Goal: Information Seeking & Learning: Learn about a topic

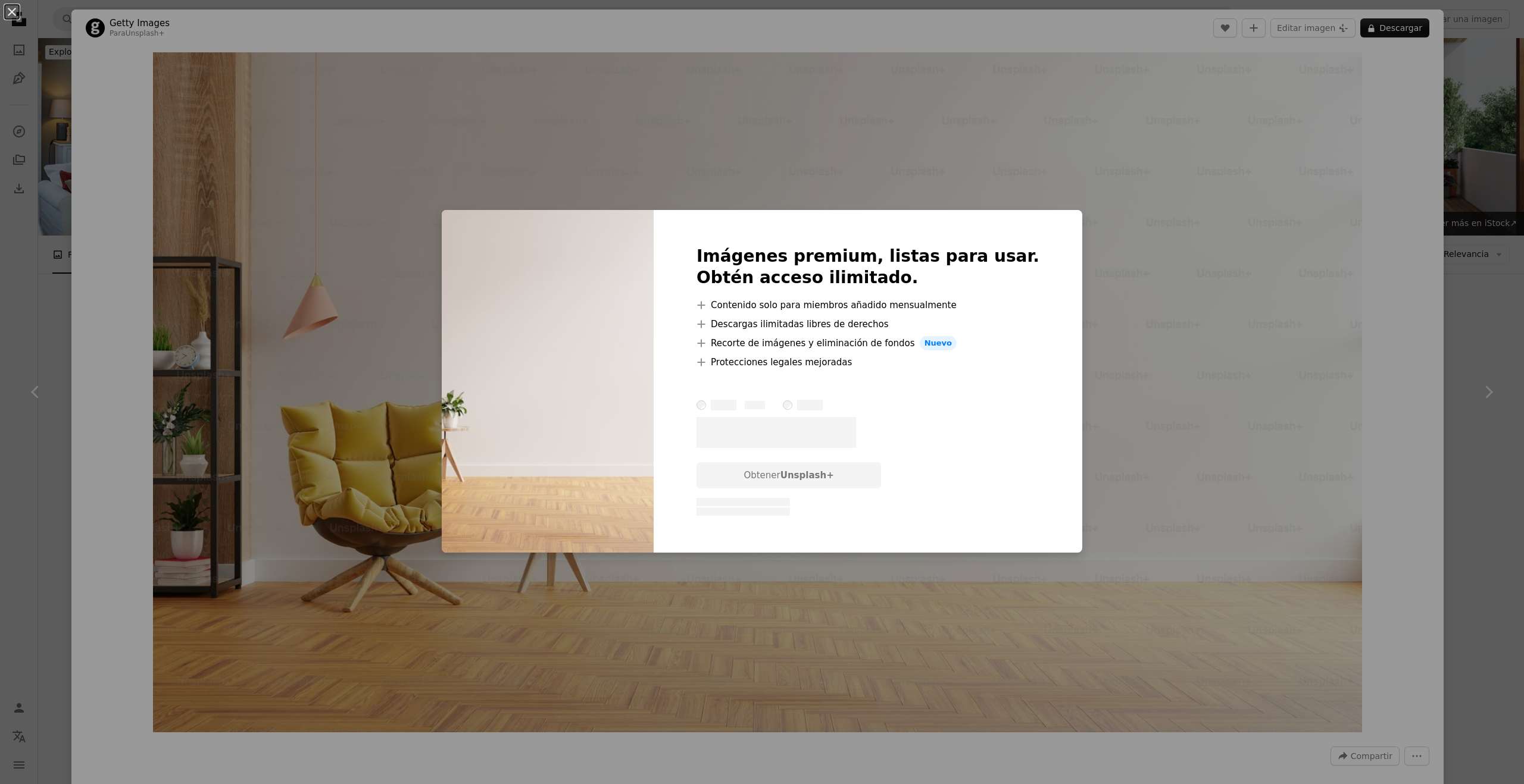
scroll to position [1581, 0]
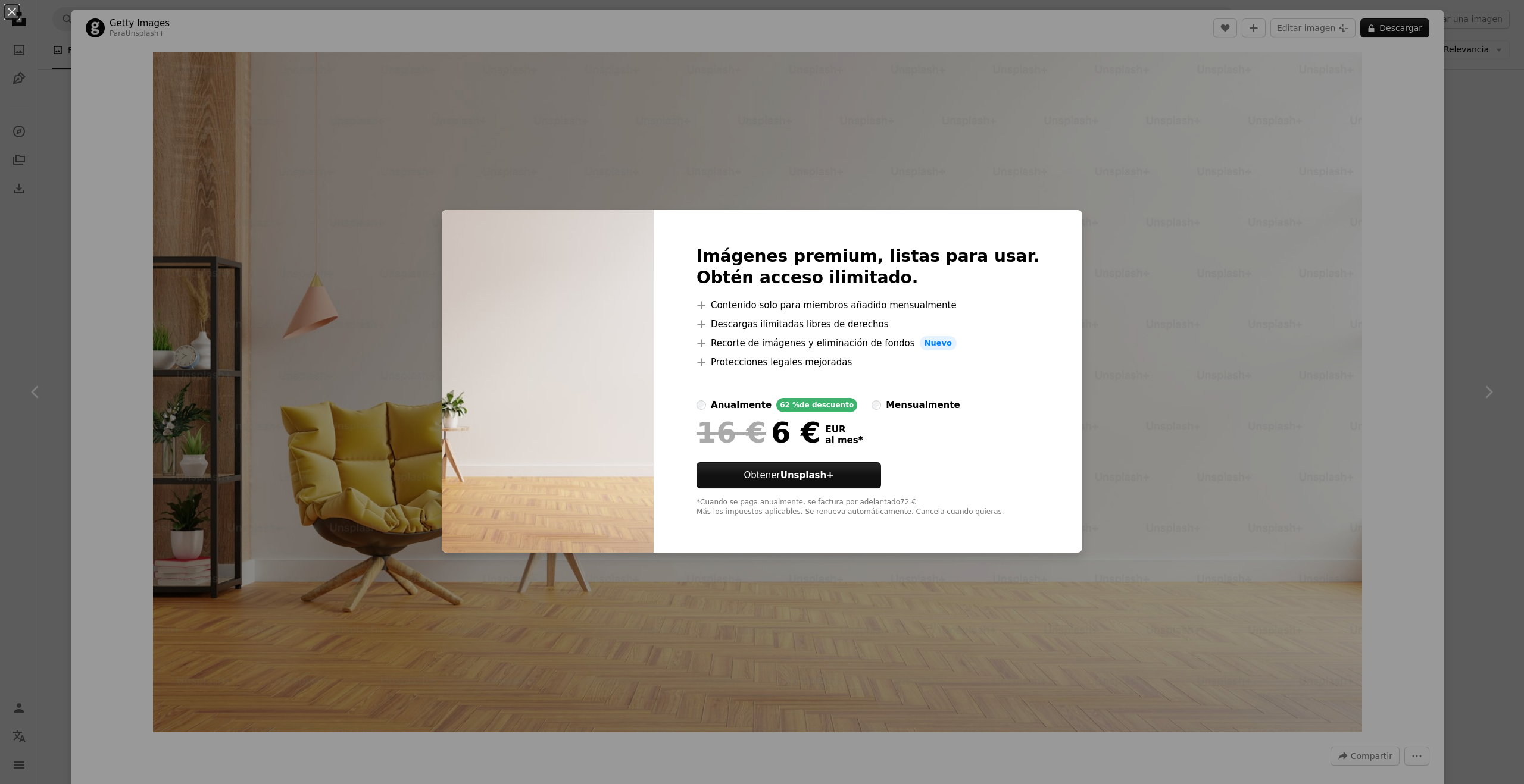
click at [1467, 137] on div "An X shape Imágenes premium, listas para usar. Obtén acceso ilimitado. A plus s…" at bounding box center [762, 392] width 1524 height 784
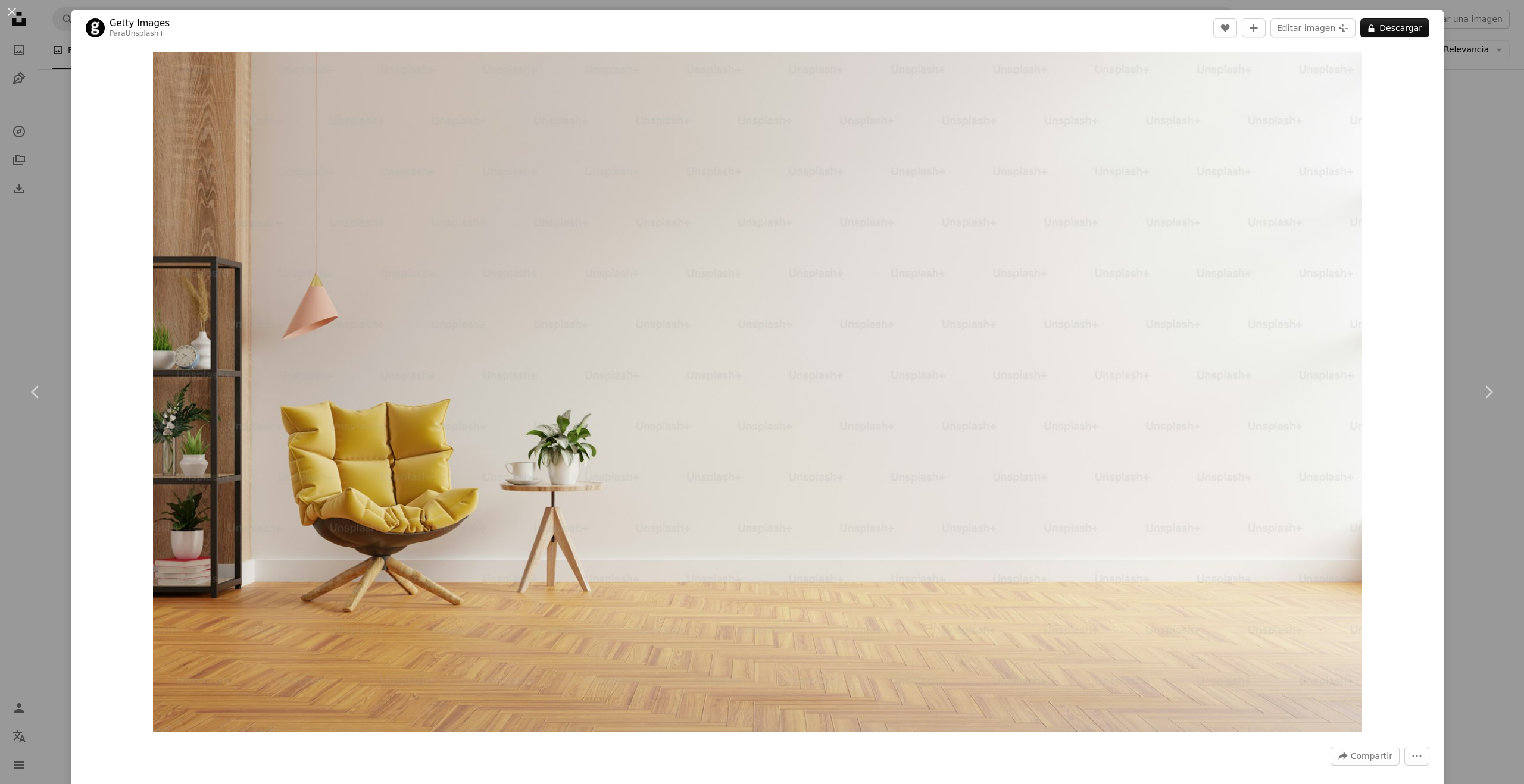
click at [1435, 55] on div "Zoom in" at bounding box center [757, 392] width 1372 height 692
click at [10, 13] on button "An X shape" at bounding box center [12, 12] width 14 height 14
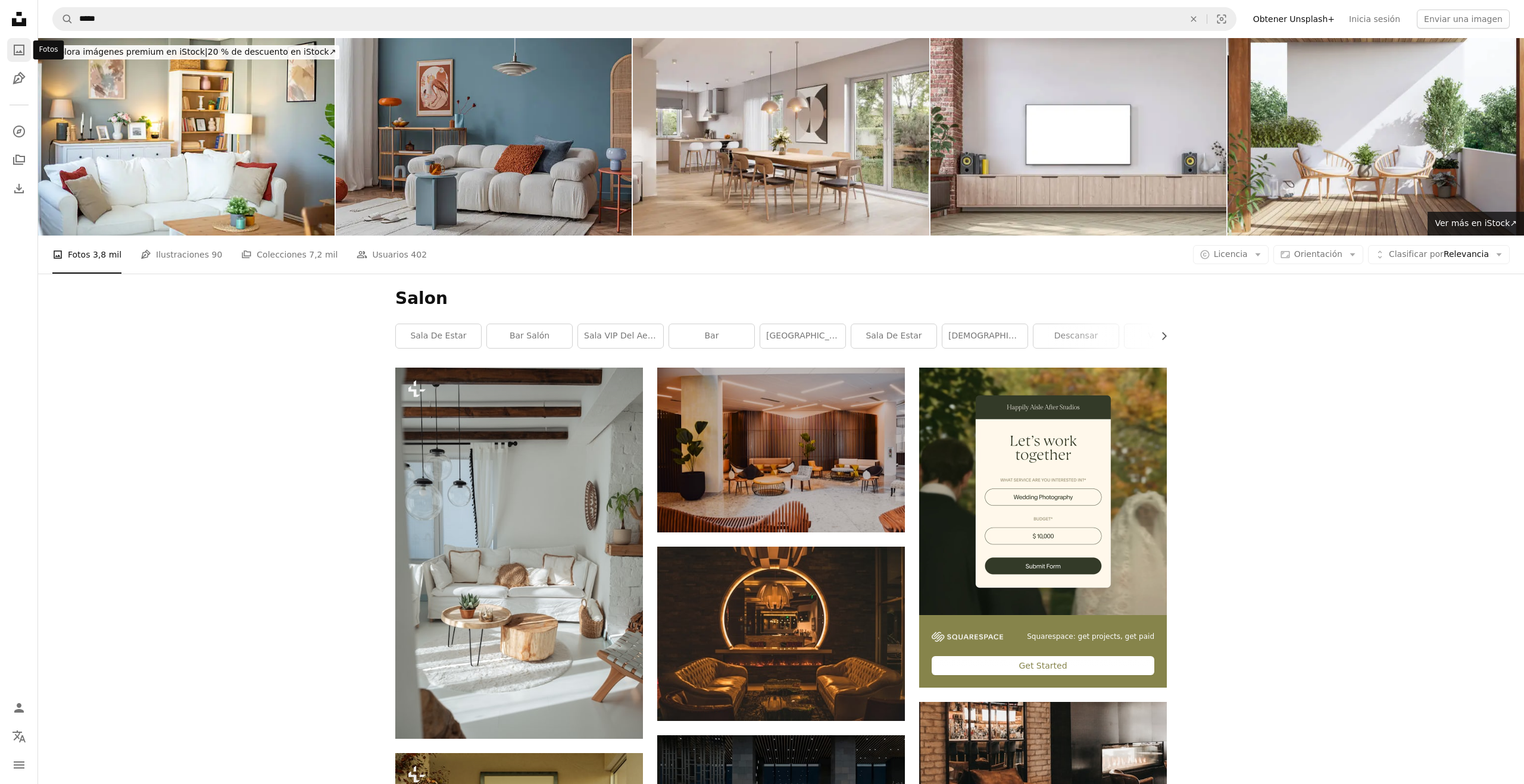
click at [18, 56] on icon "A photo" at bounding box center [19, 50] width 14 height 14
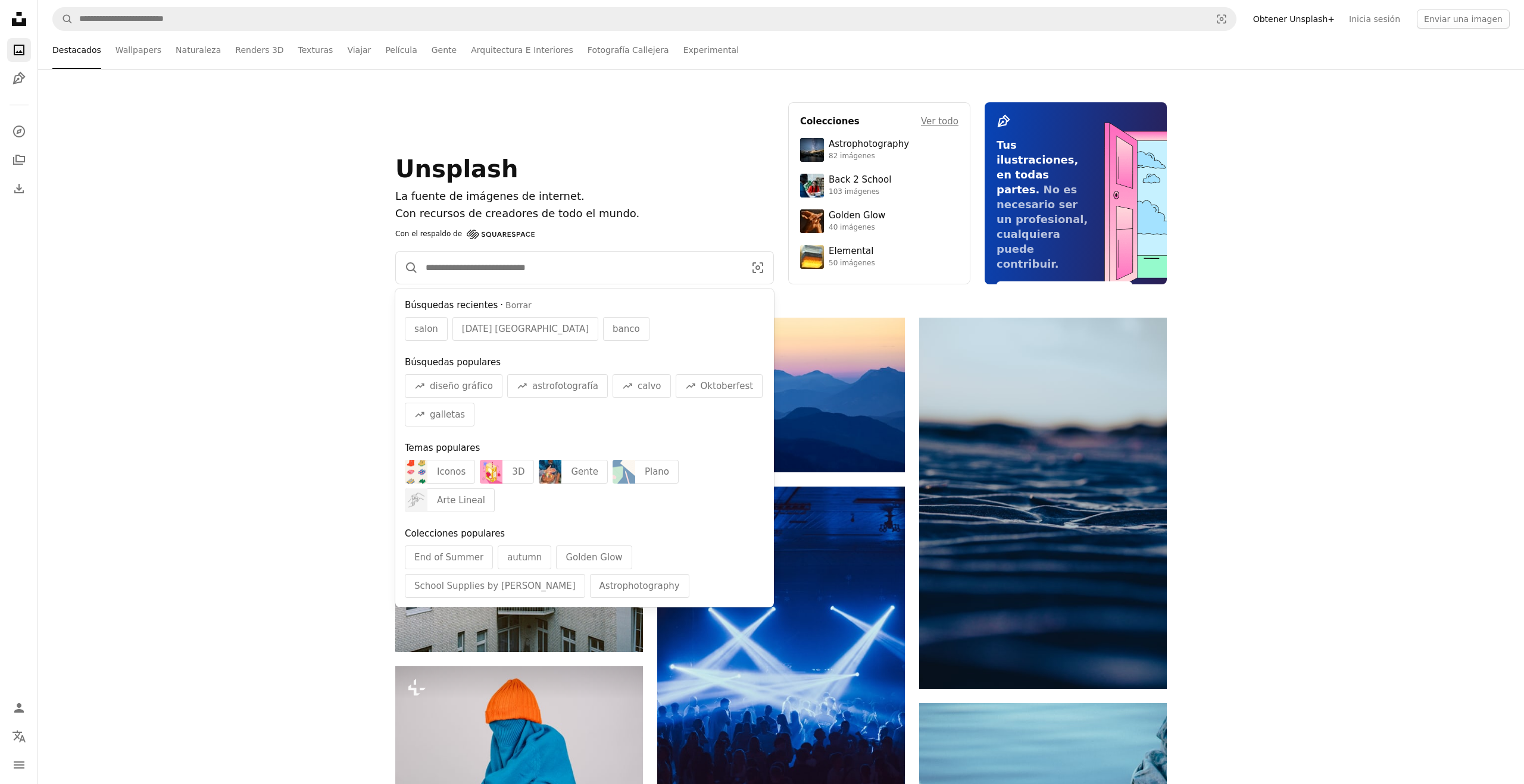
click at [564, 266] on input "Encuentra imágenes en todo el sitio" at bounding box center [580, 268] width 324 height 32
click at [1381, 313] on div "Unsplash La fuente de imágenes de internet. Con recursos de creadores de todo e…" at bounding box center [780, 194] width 1486 height 249
click at [558, 270] on input "Encuentra imágenes en todo el sitio" at bounding box center [580, 268] width 324 height 32
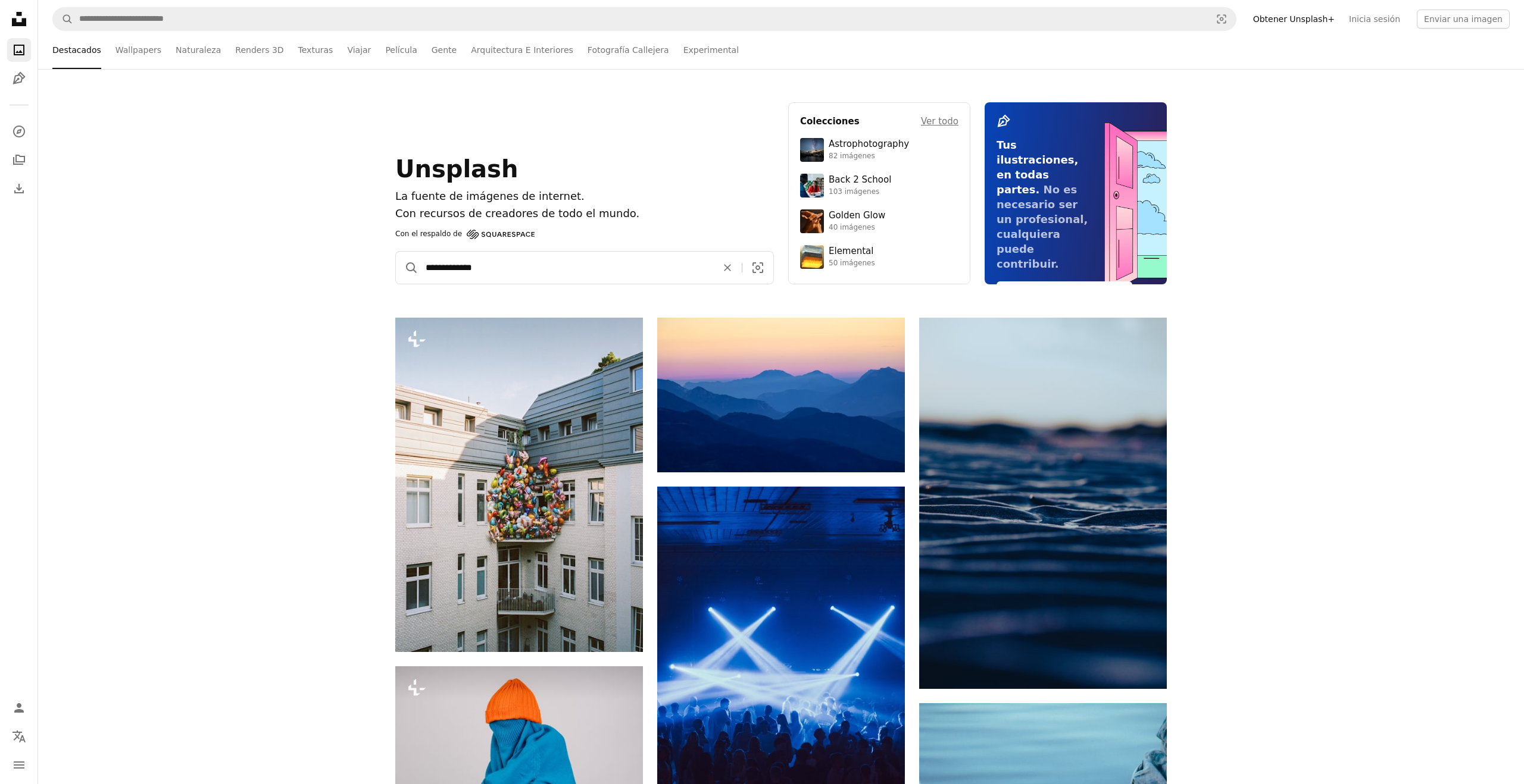
type input "**********"
click button "A magnifying glass" at bounding box center [407, 268] width 22 height 32
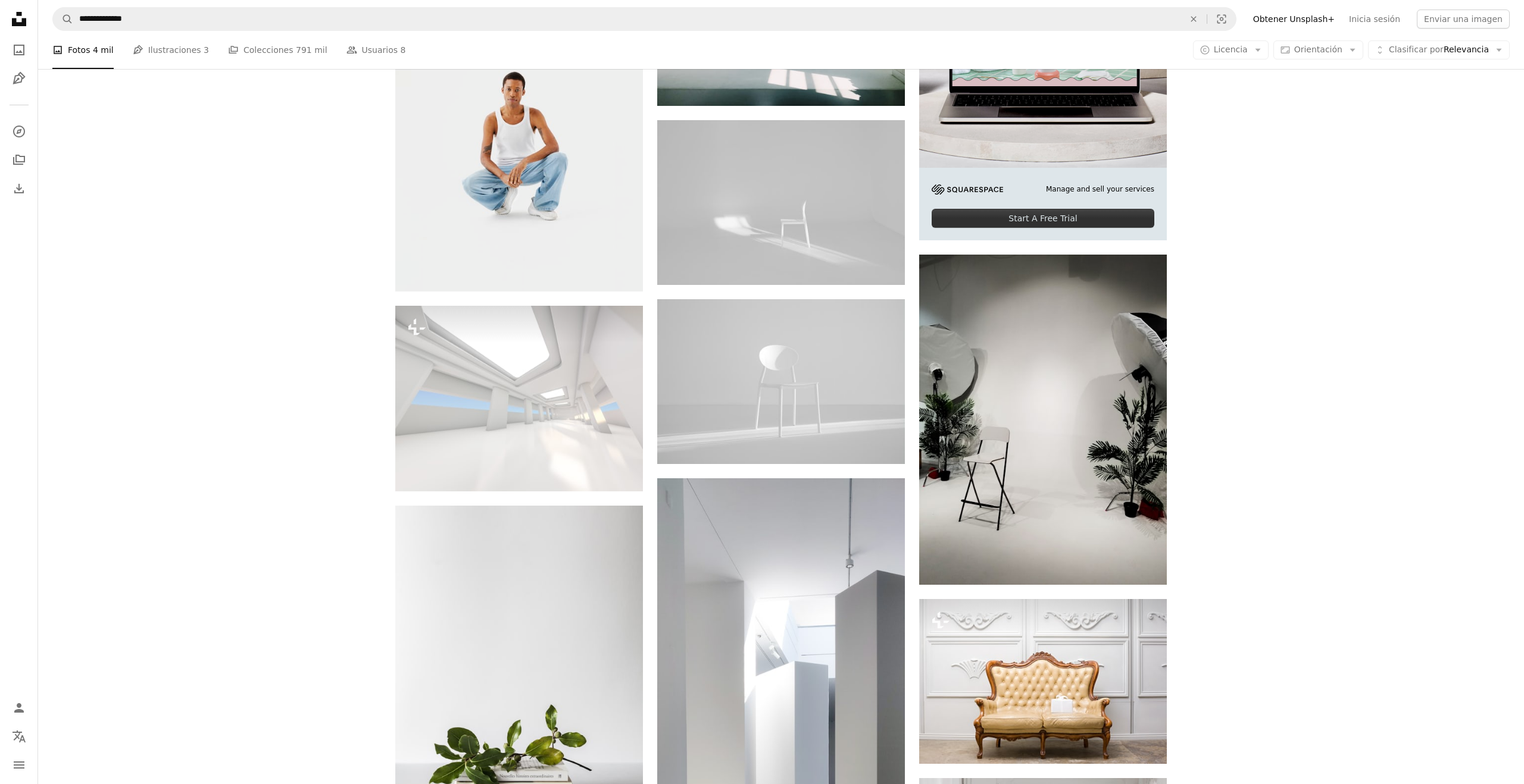
scroll to position [449, 0]
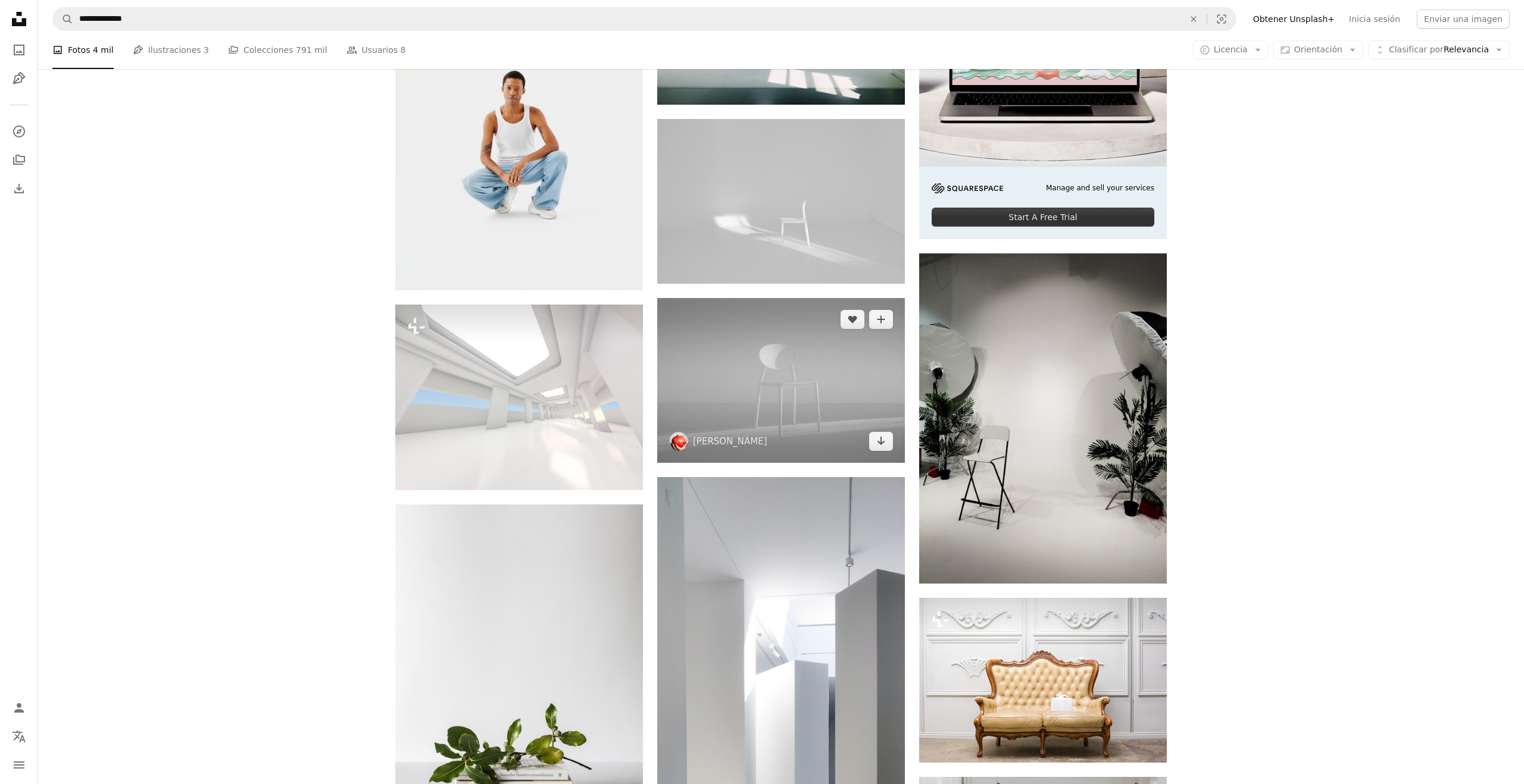
click at [741, 368] on img at bounding box center [781, 381] width 247 height 165
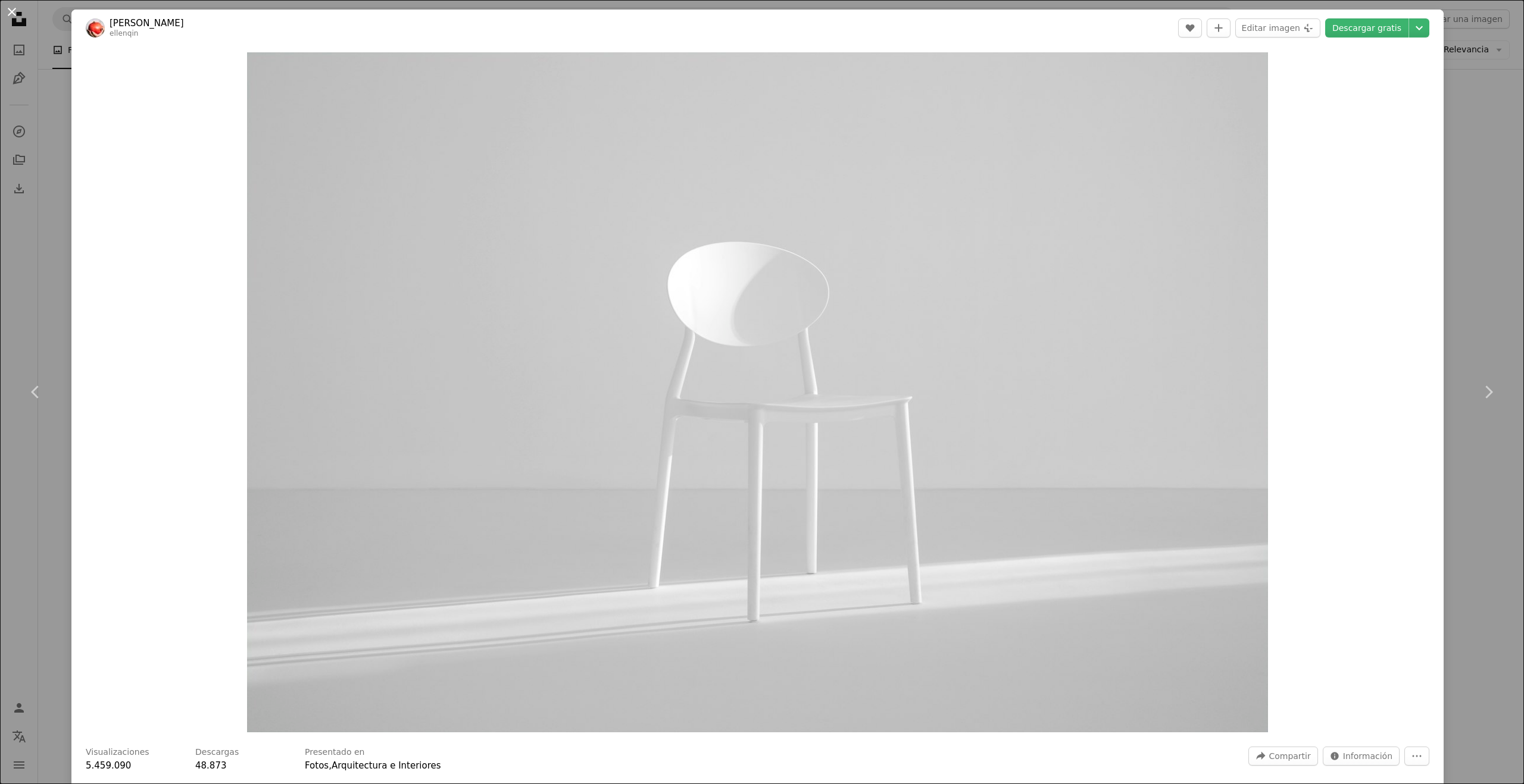
click at [6, 11] on button "An X shape" at bounding box center [12, 12] width 14 height 14
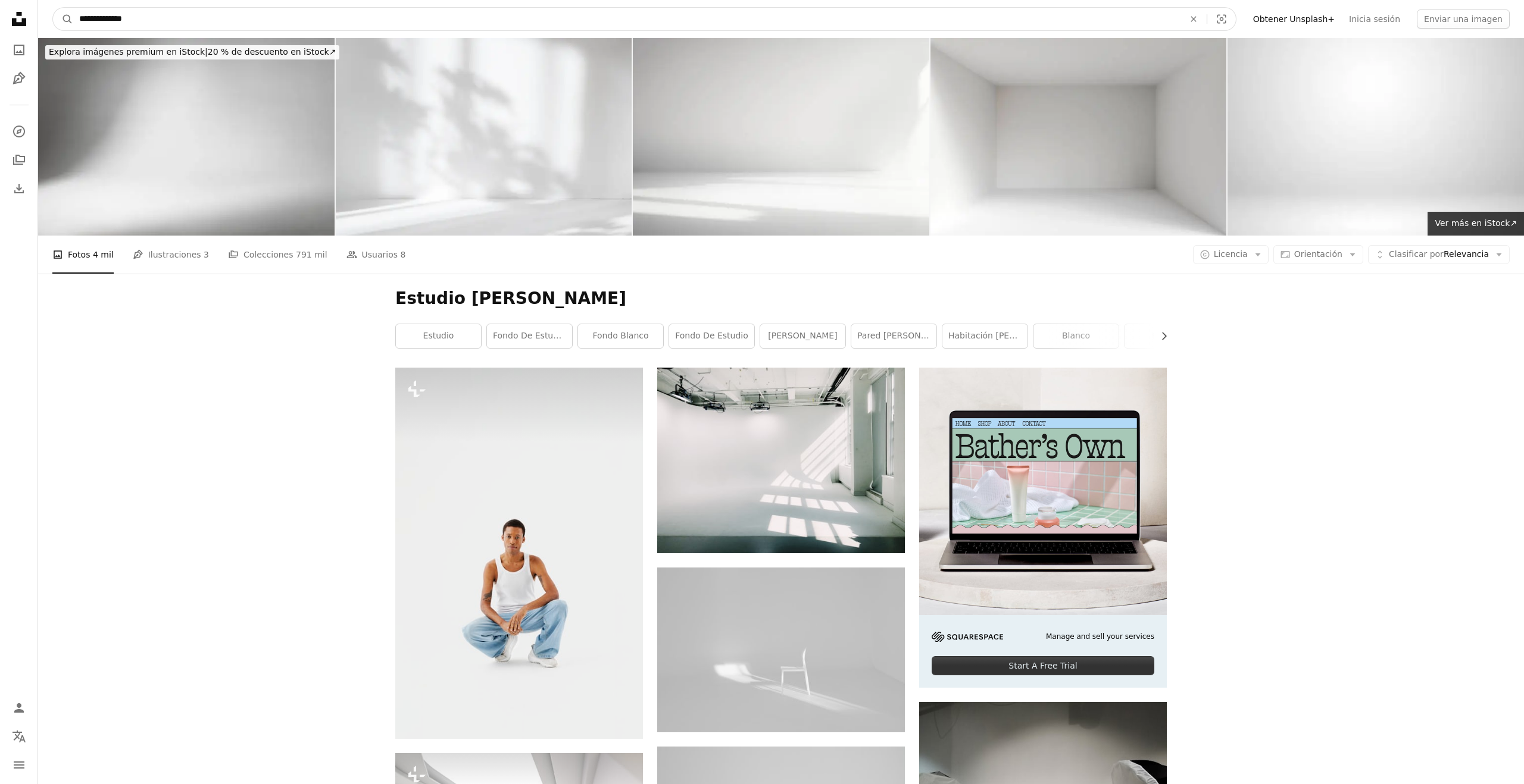
drag, startPoint x: 164, startPoint y: 17, endPoint x: 110, endPoint y: 18, distance: 54.0
click at [110, 18] on input "**********" at bounding box center [627, 19] width 1107 height 22
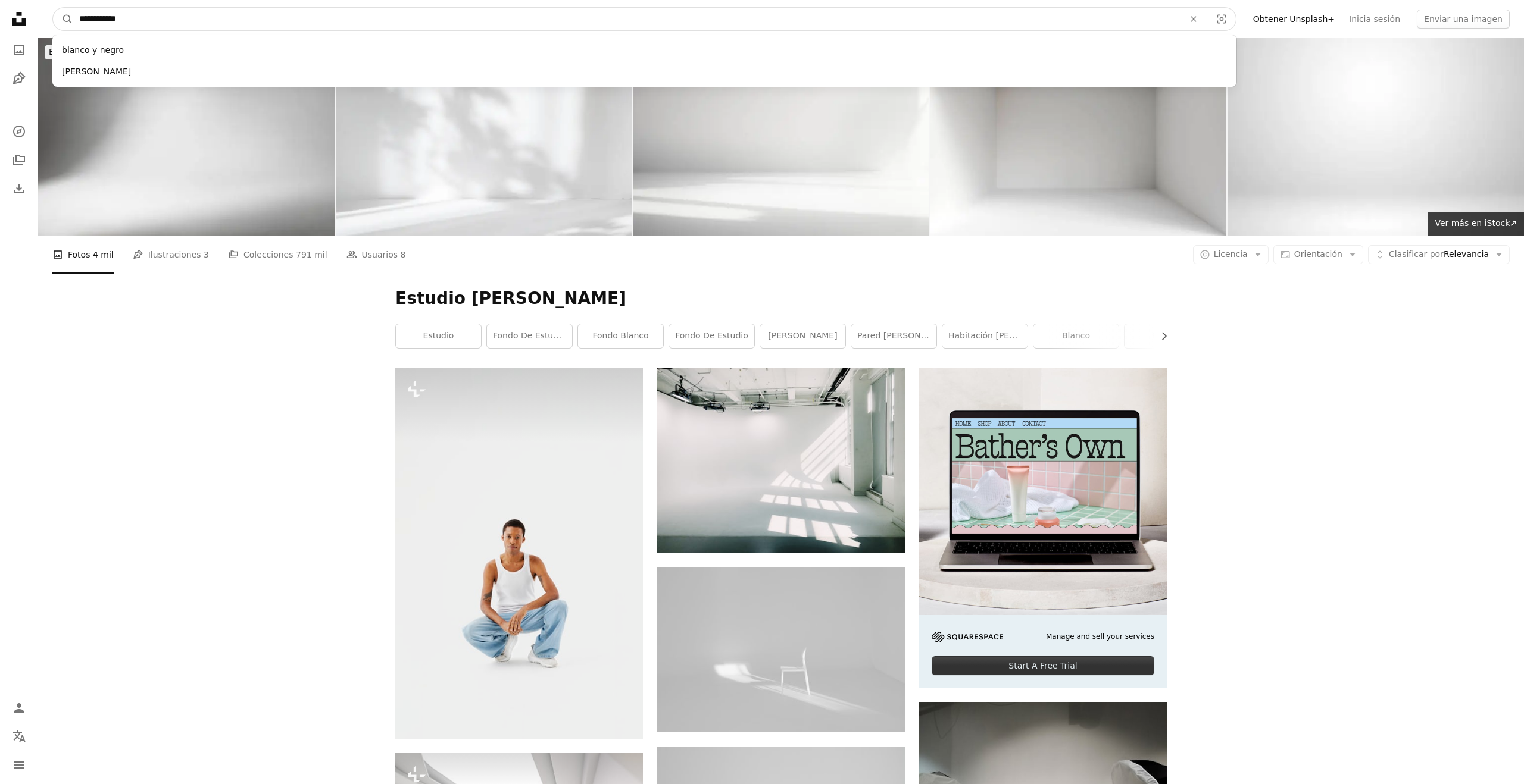
type input "**********"
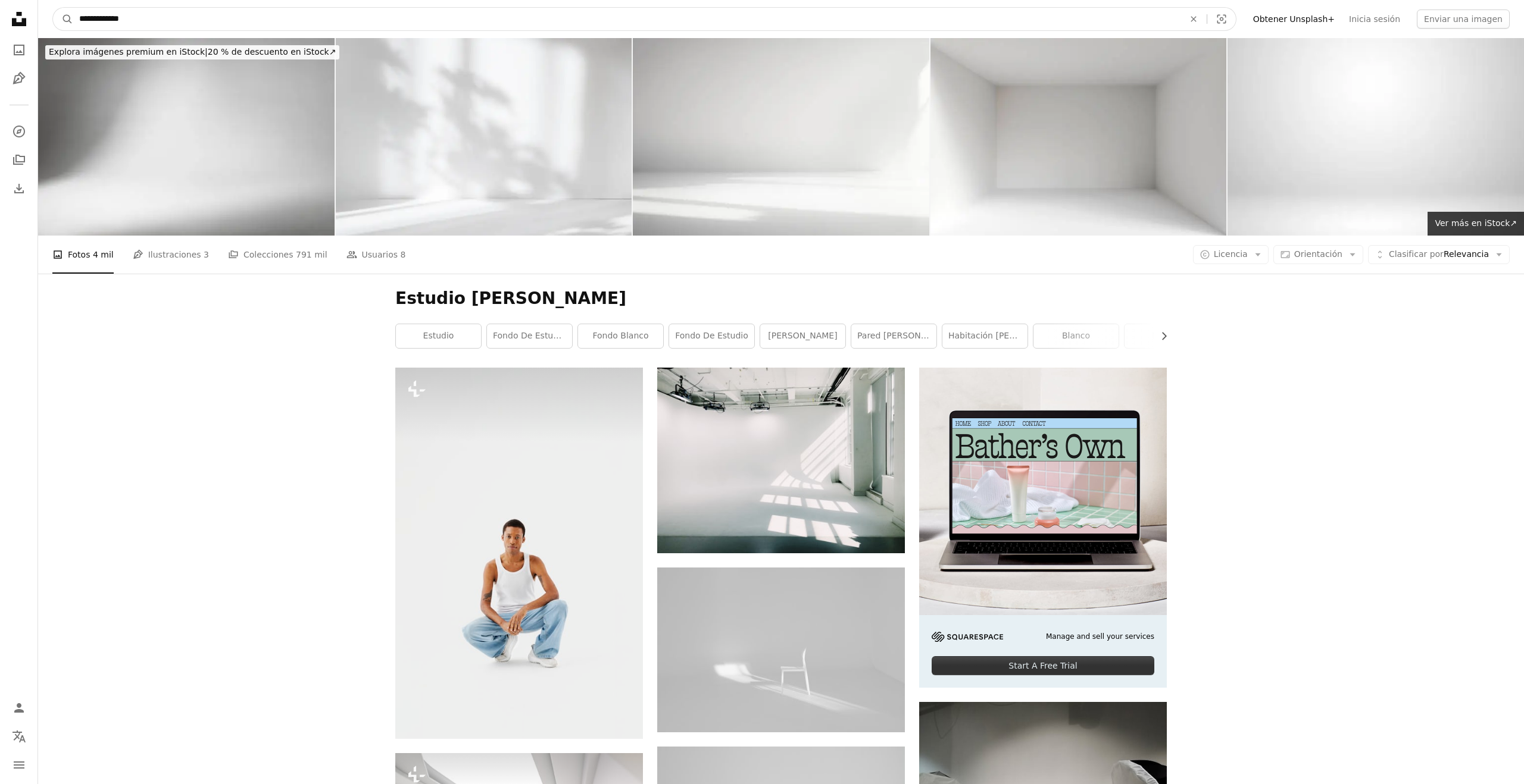
click button "A magnifying glass" at bounding box center [63, 19] width 20 height 22
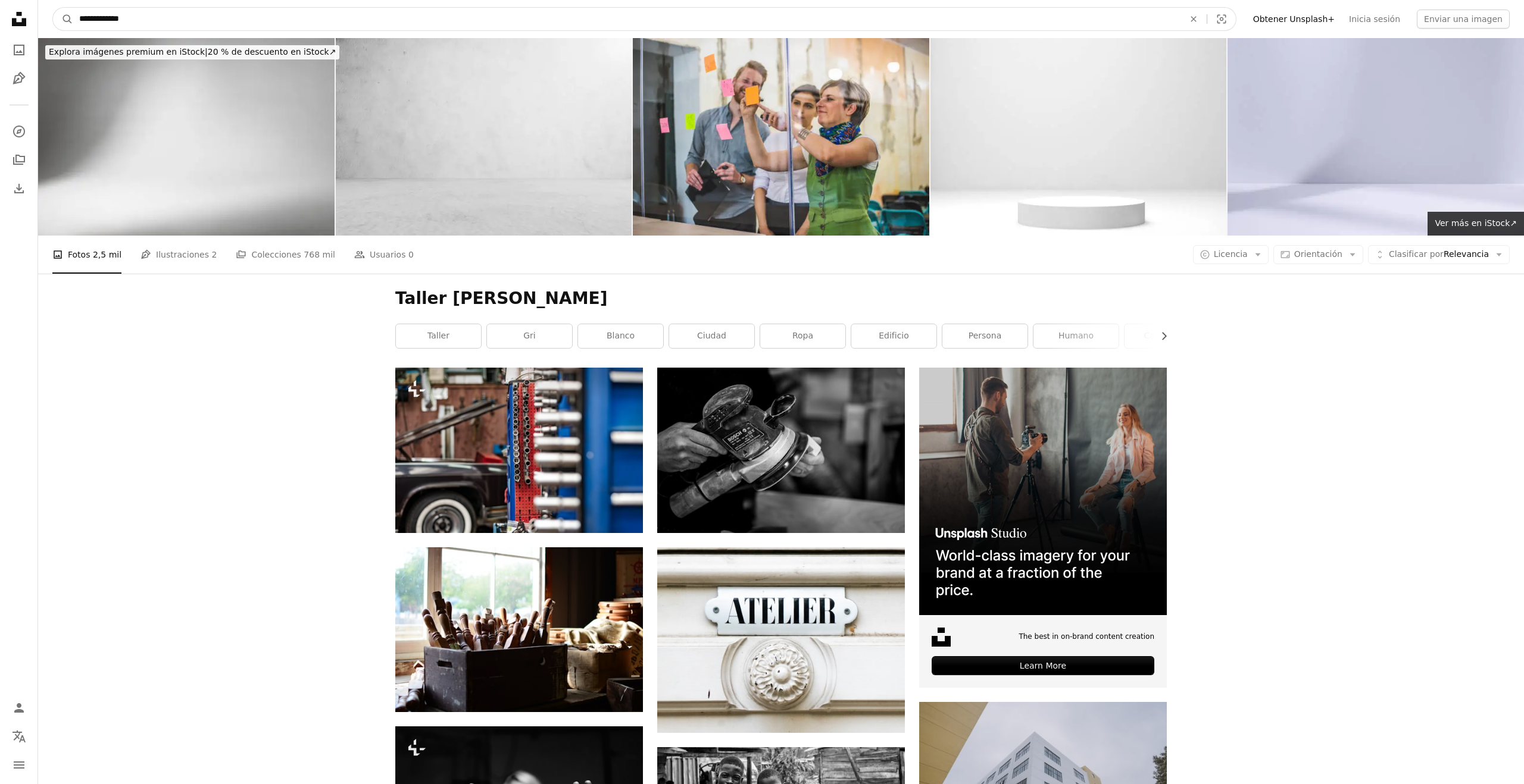
click at [100, 17] on input "**********" at bounding box center [627, 19] width 1107 height 22
type input "**********"
click button "A magnifying glass" at bounding box center [63, 19] width 20 height 22
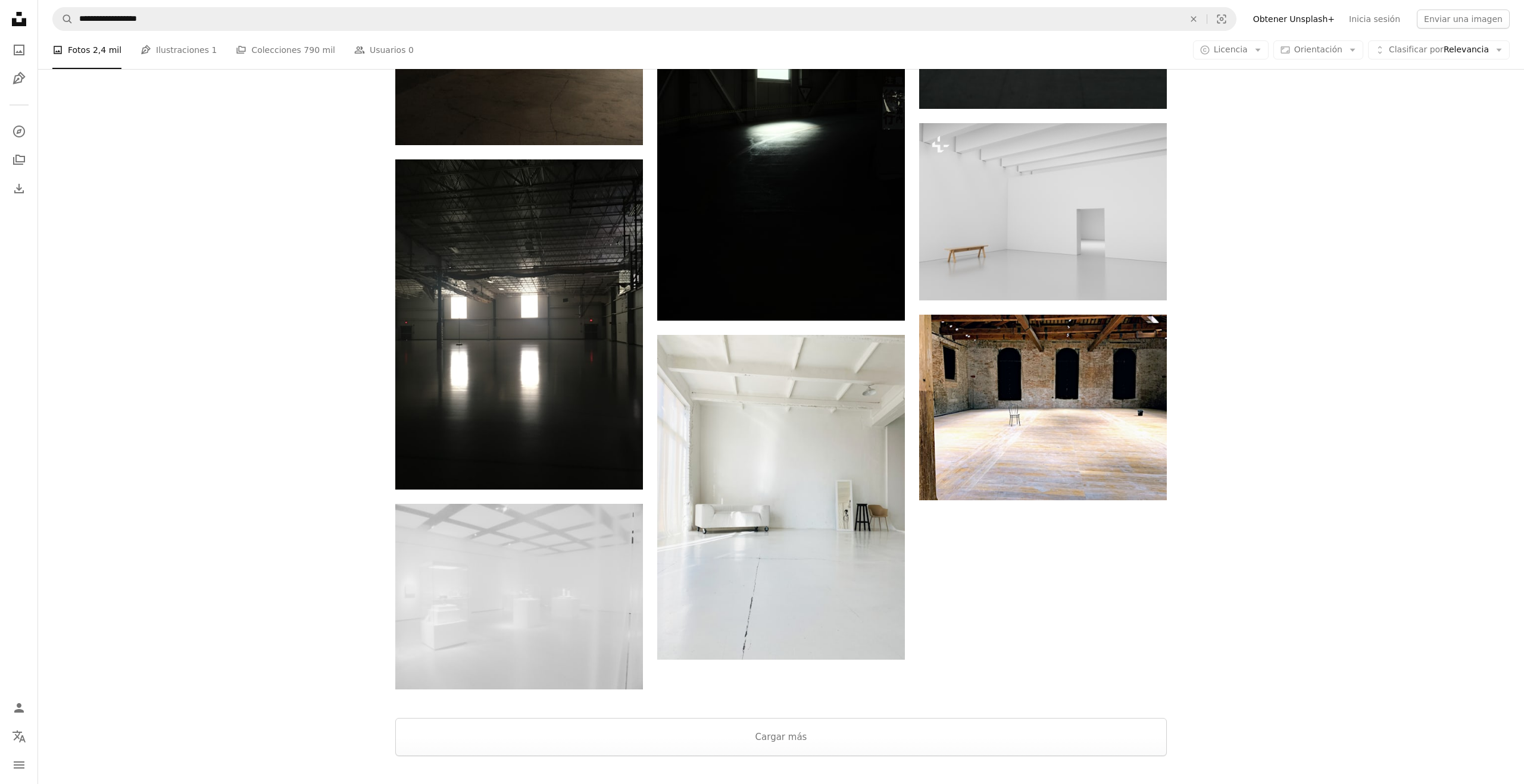
scroll to position [1518, 0]
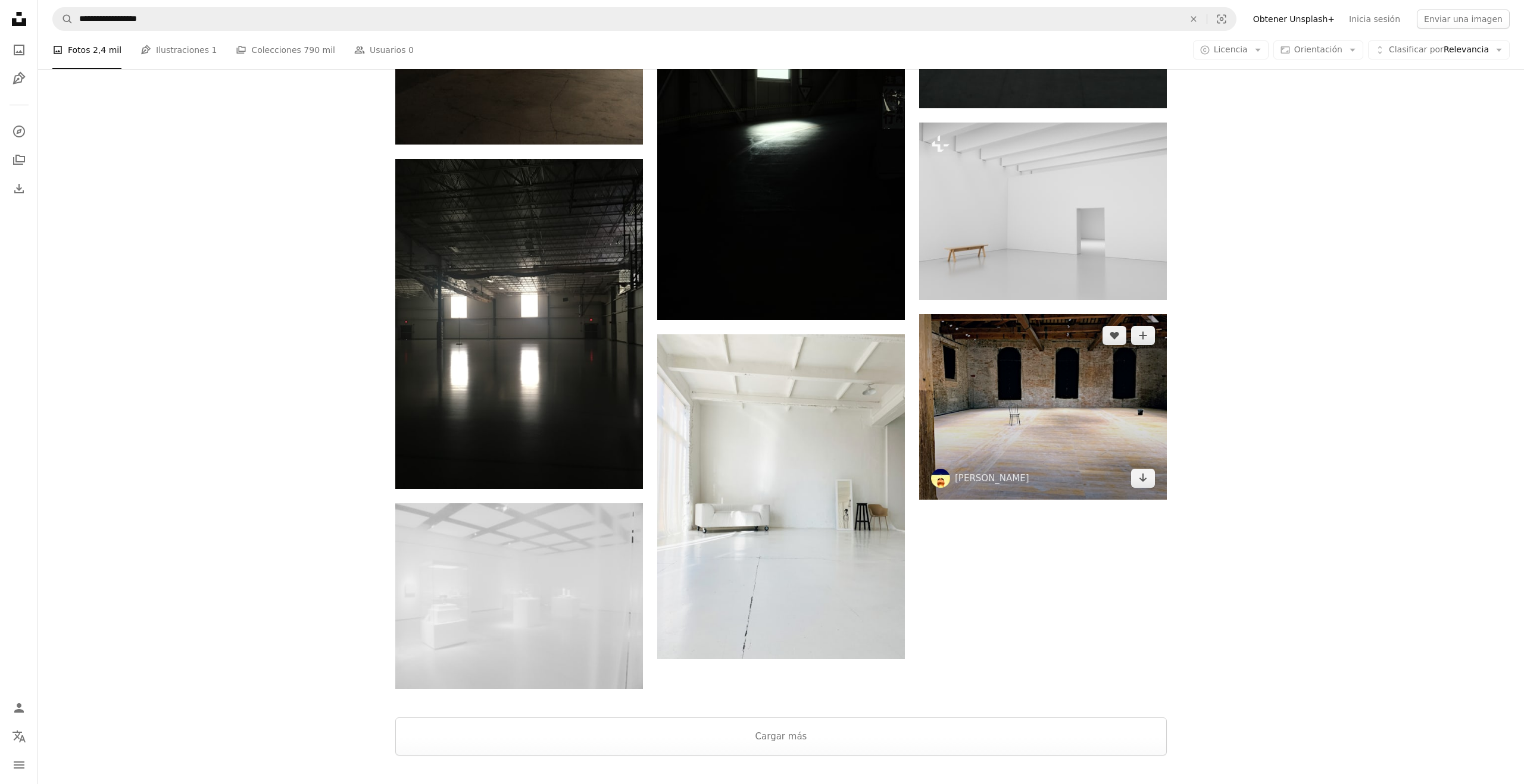
click at [1065, 456] on img at bounding box center [1043, 407] width 247 height 186
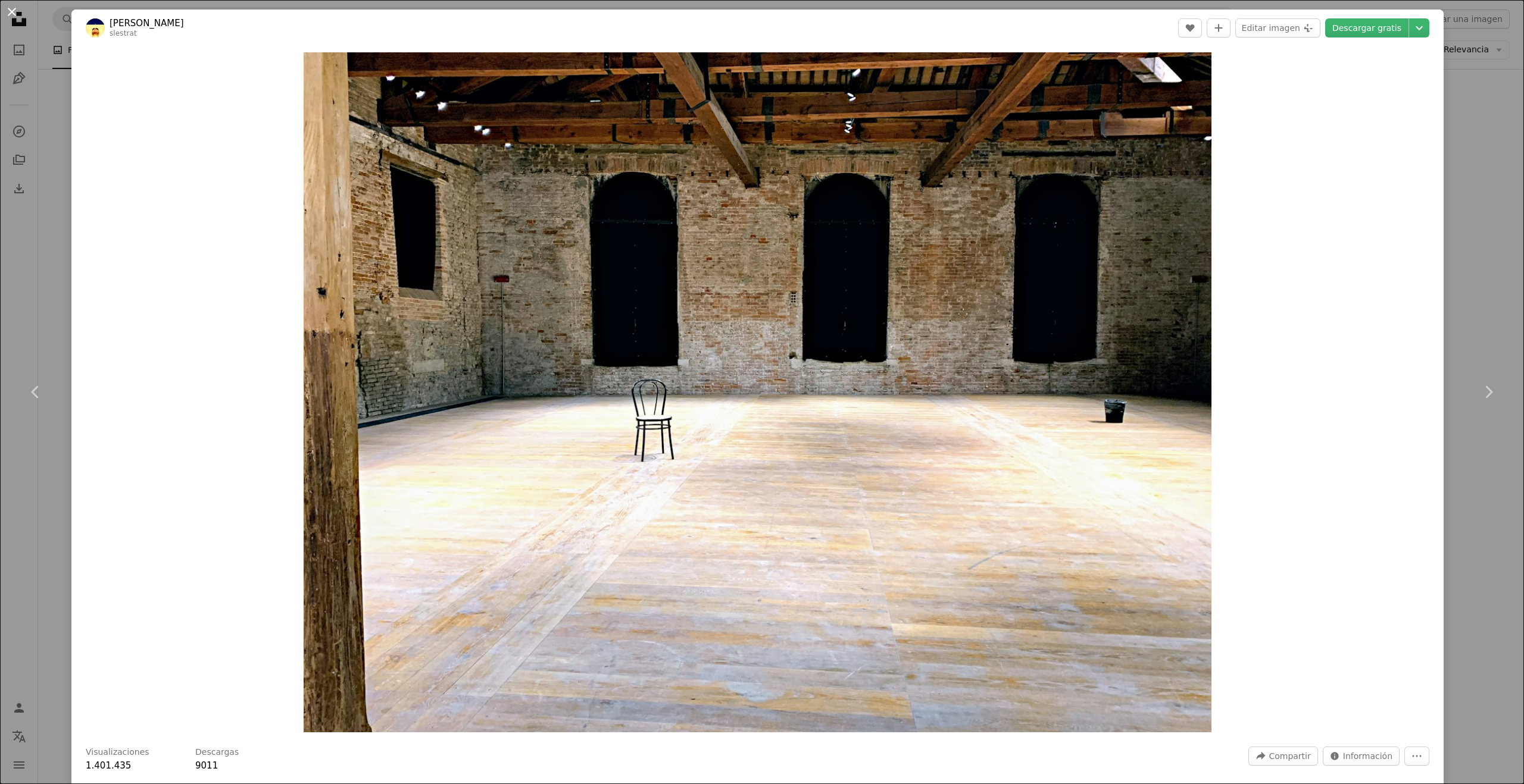
click at [15, 13] on button "An X shape" at bounding box center [12, 12] width 14 height 14
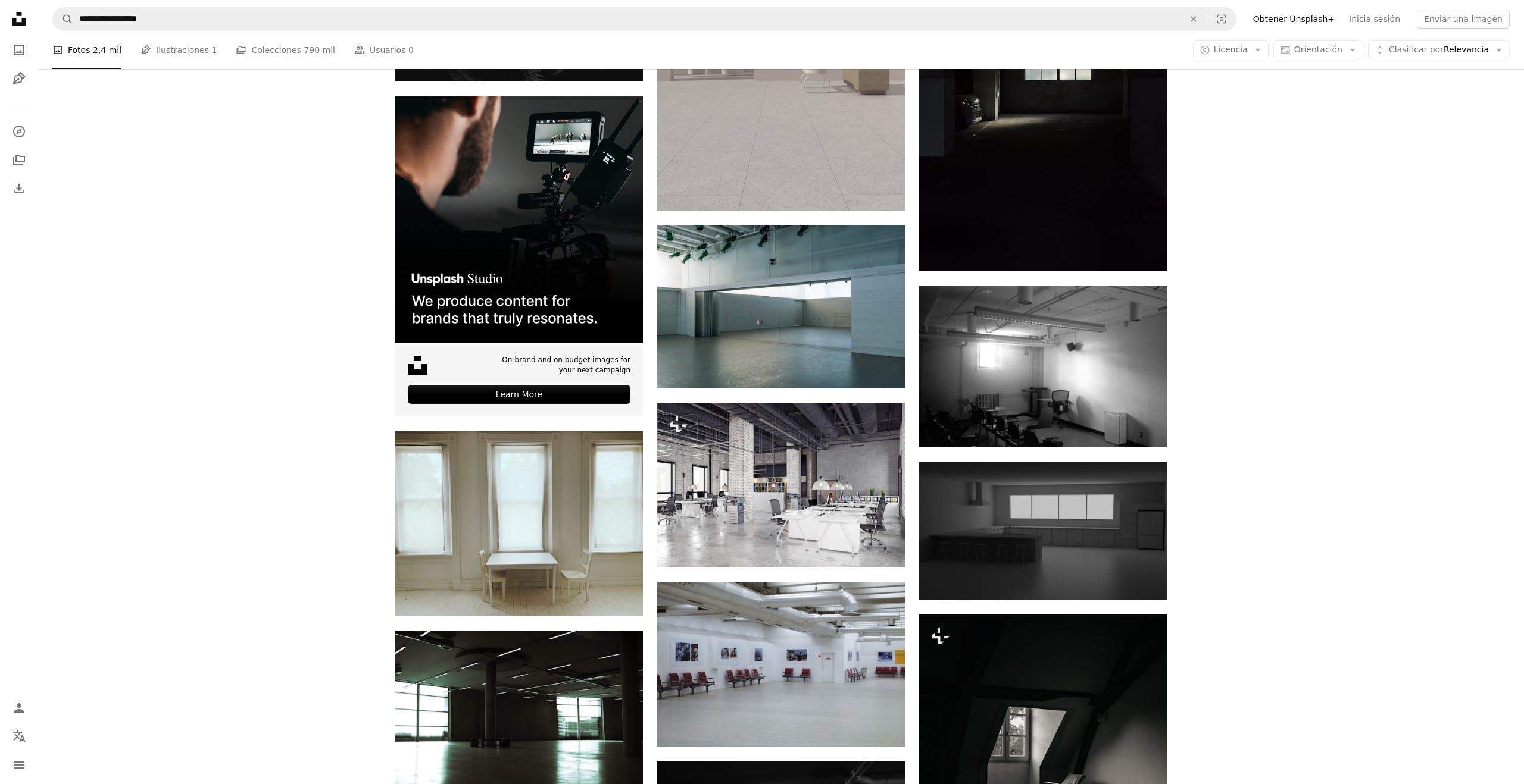
scroll to position [2177, 0]
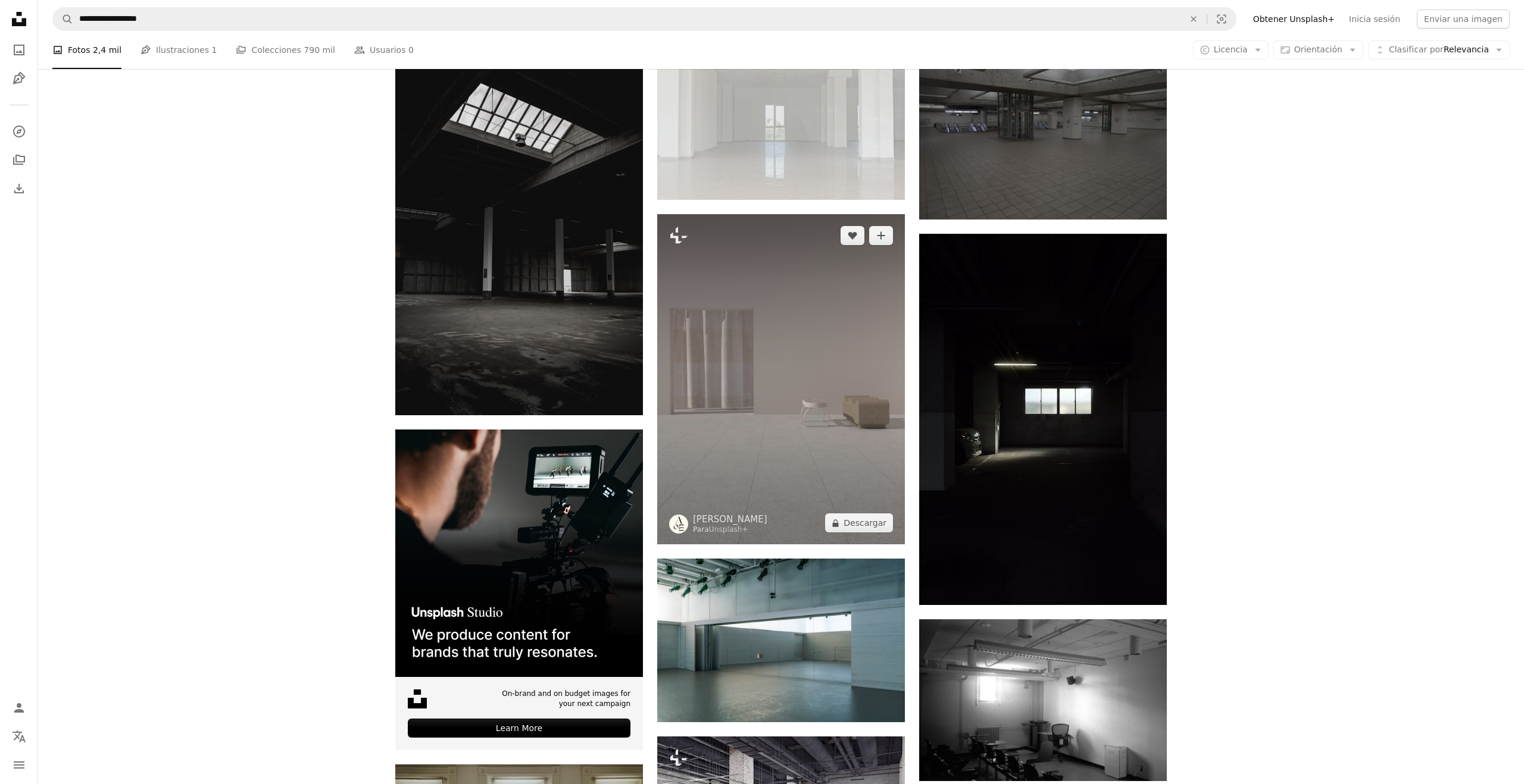
click at [865, 435] on img at bounding box center [781, 379] width 247 height 331
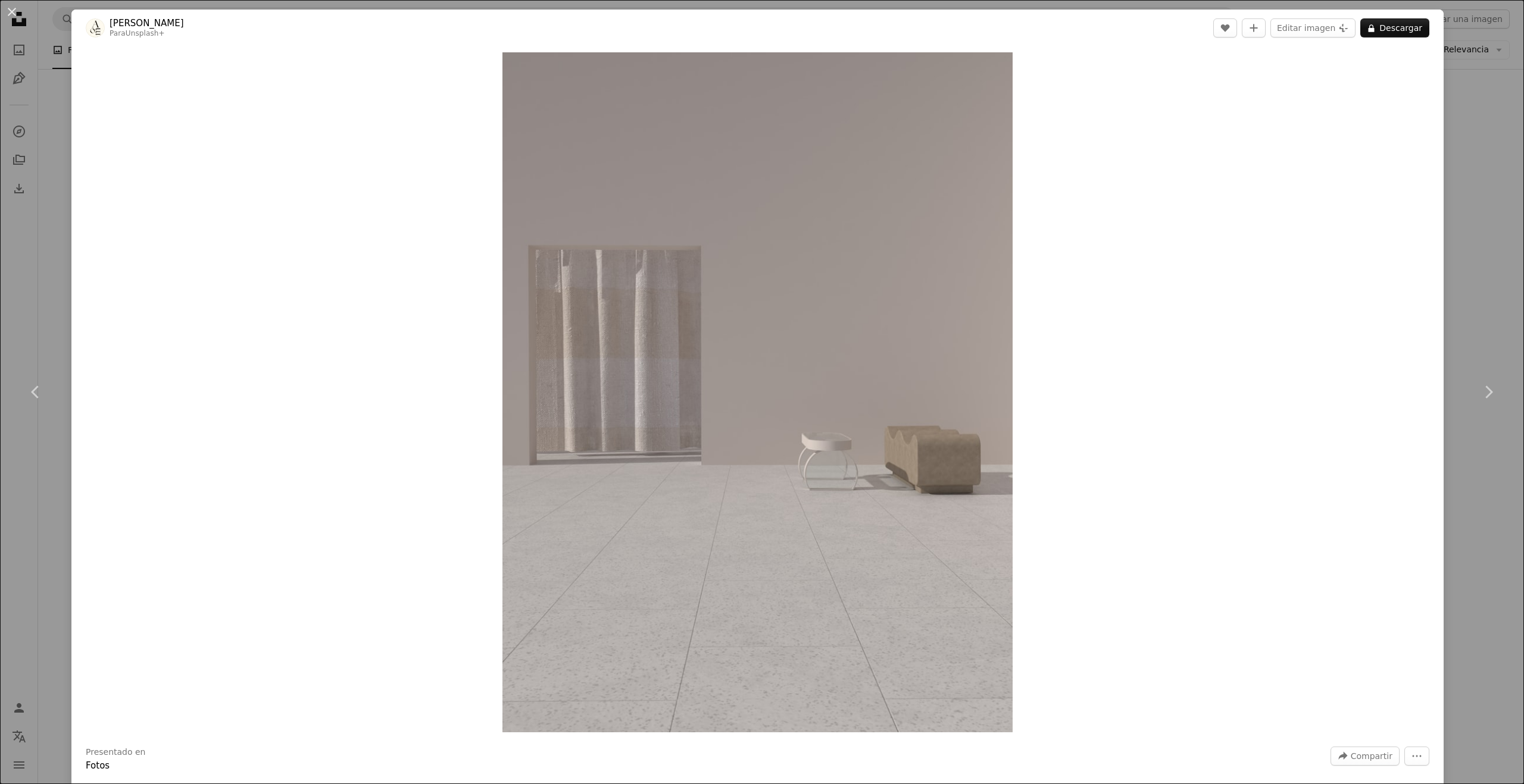
click at [1478, 131] on div "An X shape Chevron left Chevron right [PERSON_NAME] Para Unsplash+ A heart A pl…" at bounding box center [762, 392] width 1524 height 784
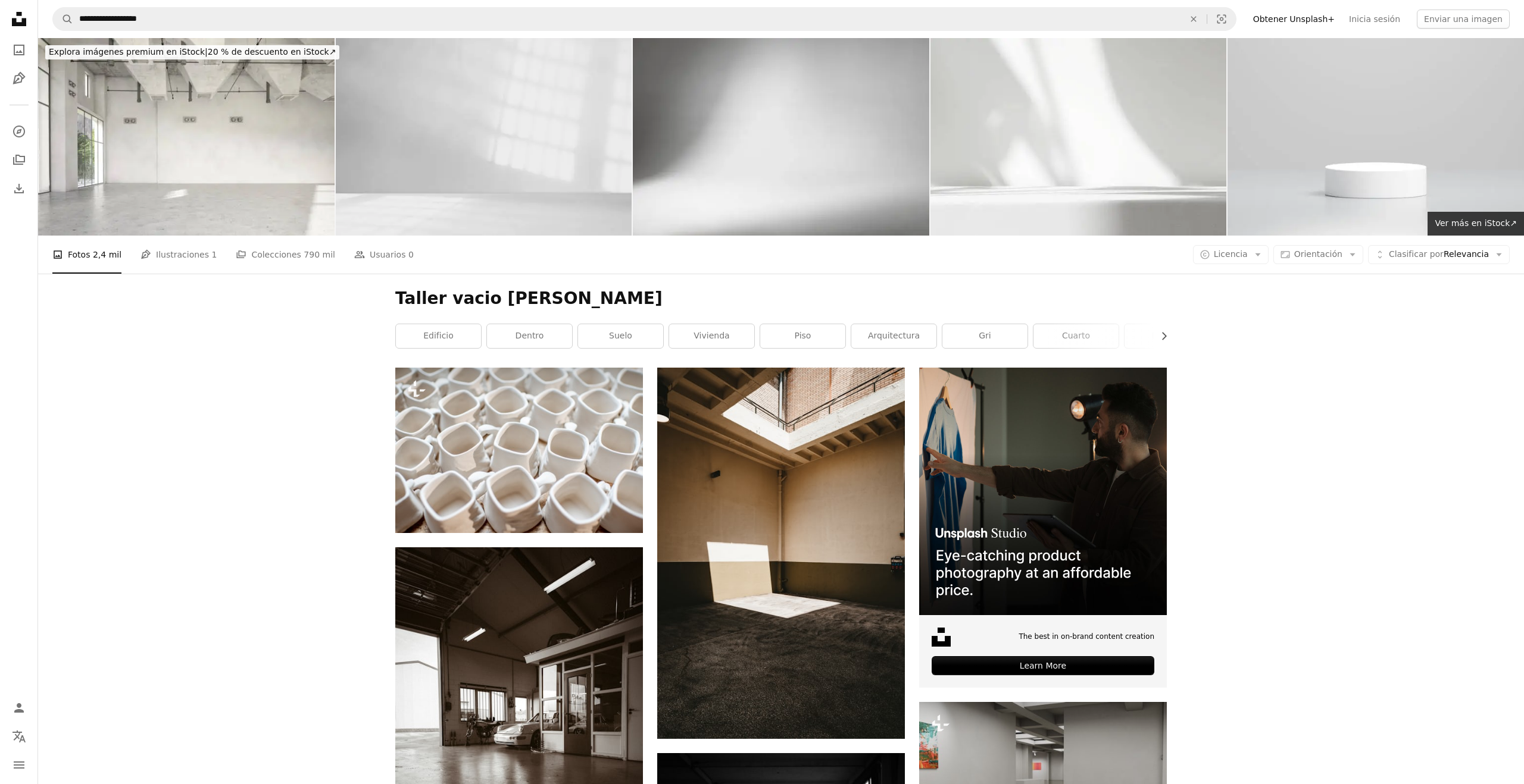
click at [519, 175] on img at bounding box center [484, 136] width 296 height 198
